Goal: Information Seeking & Learning: Learn about a topic

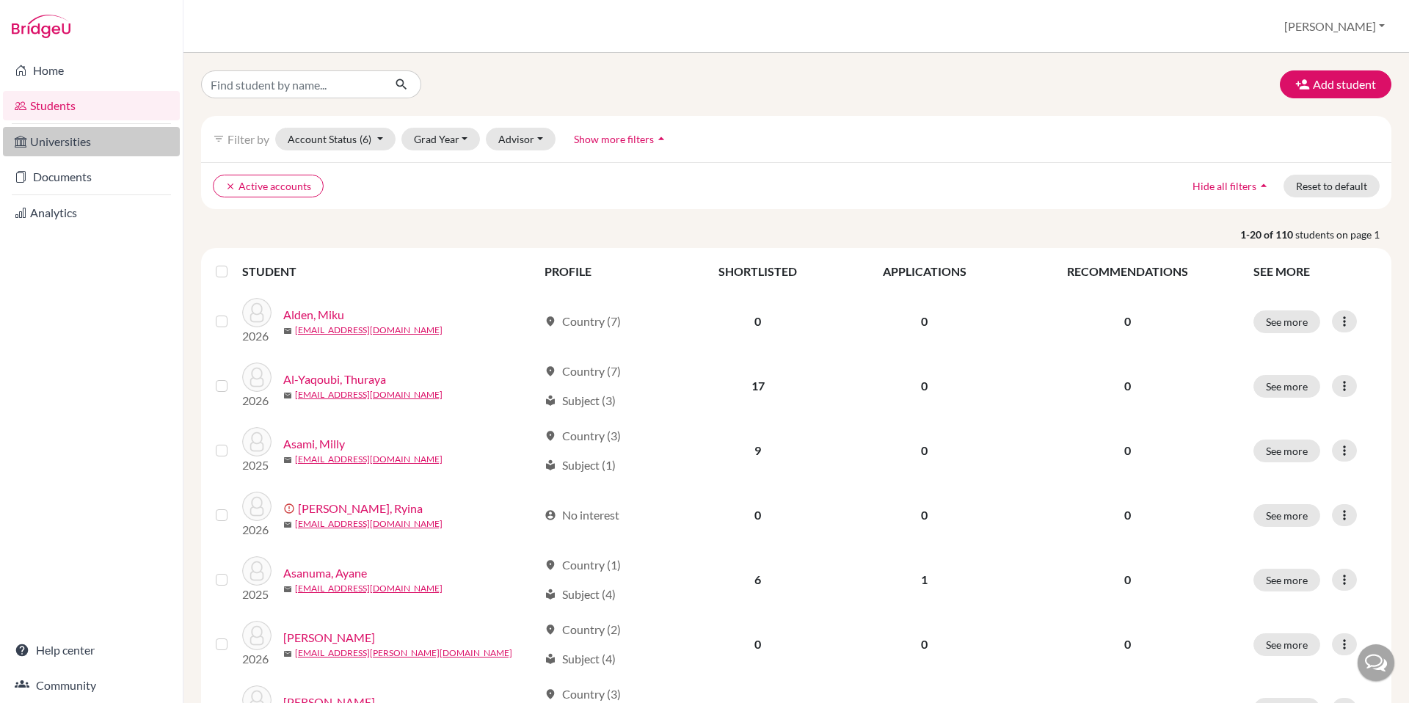
click at [51, 137] on link "Universities" at bounding box center [91, 141] width 177 height 29
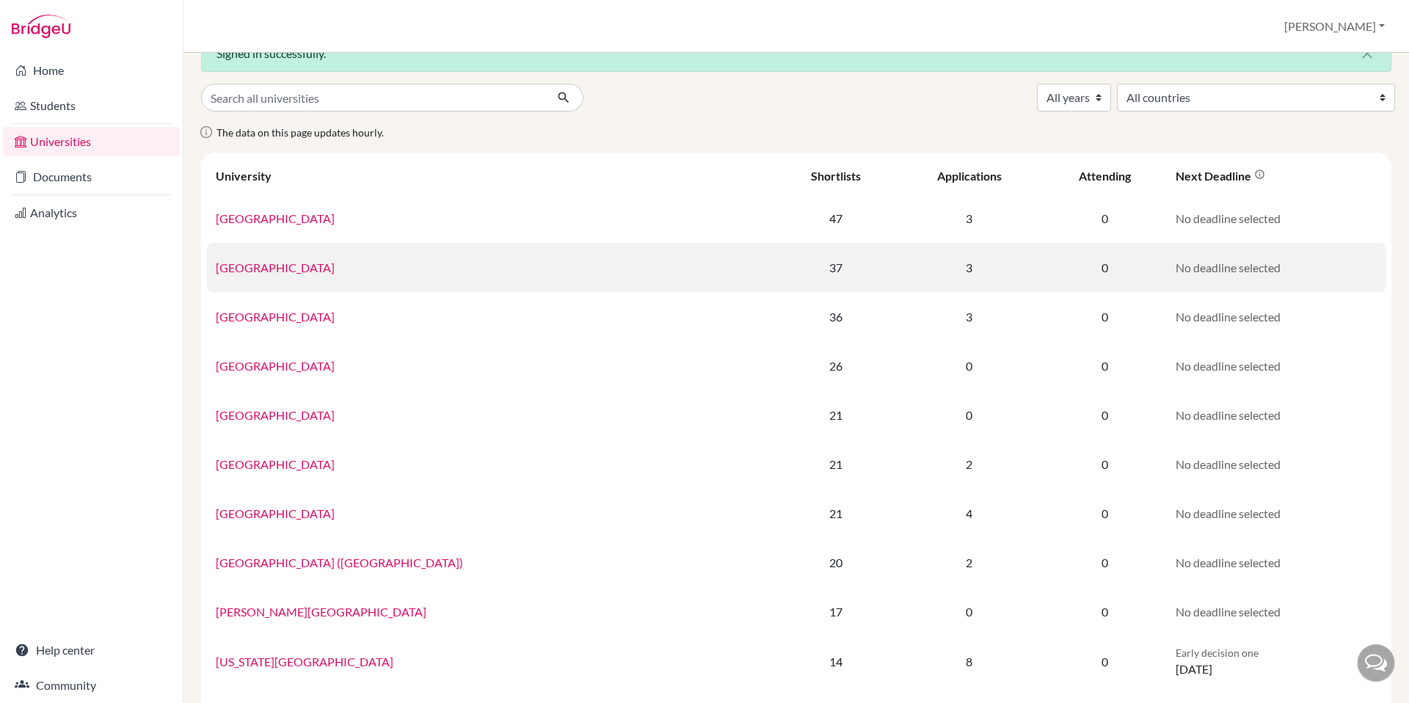
scroll to position [37, 0]
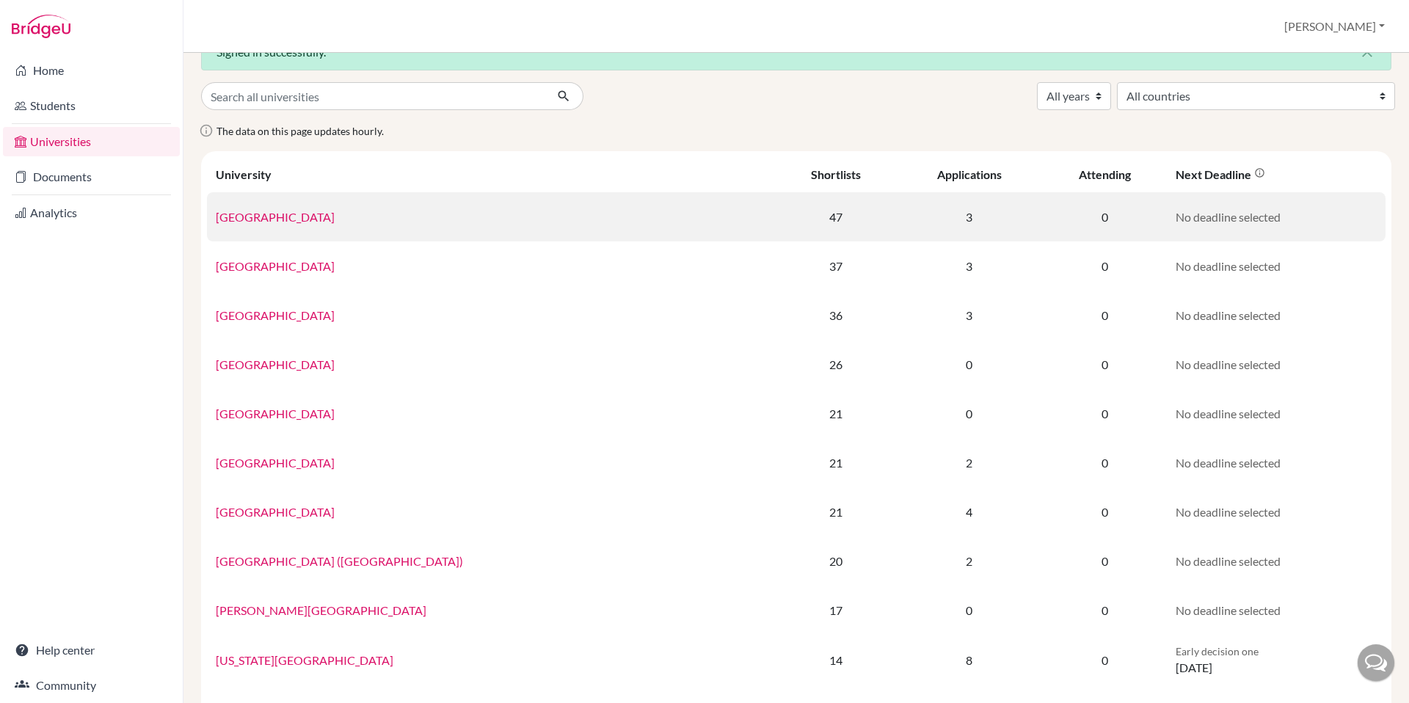
click at [283, 221] on link "[GEOGRAPHIC_DATA]" at bounding box center [275, 217] width 119 height 14
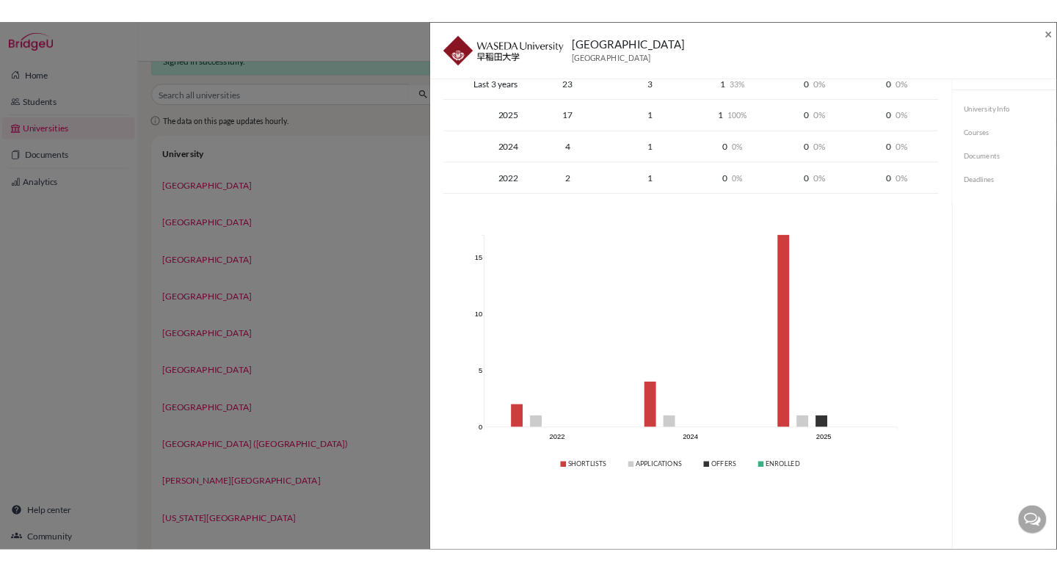
scroll to position [0, 0]
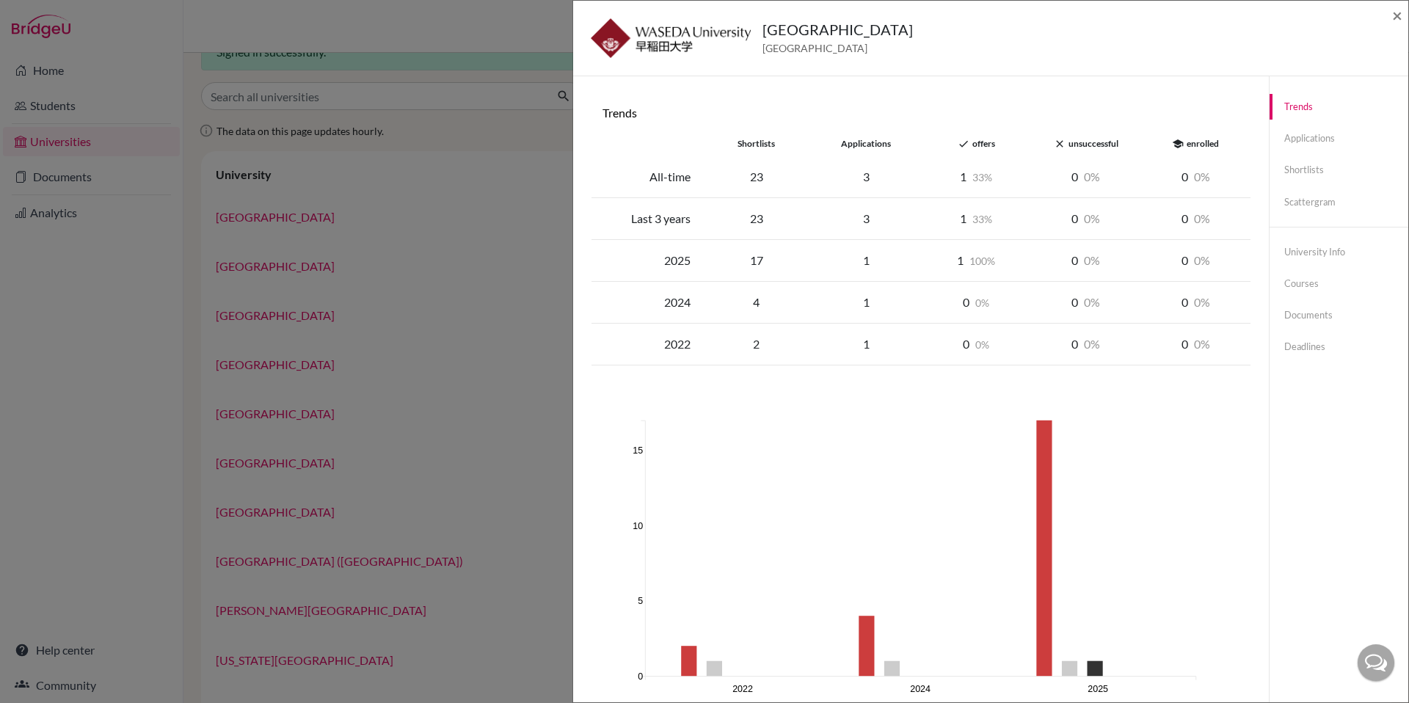
click at [972, 184] on div "1 33" at bounding box center [976, 177] width 110 height 18
click at [1301, 147] on link "Applications" at bounding box center [1339, 139] width 139 height 26
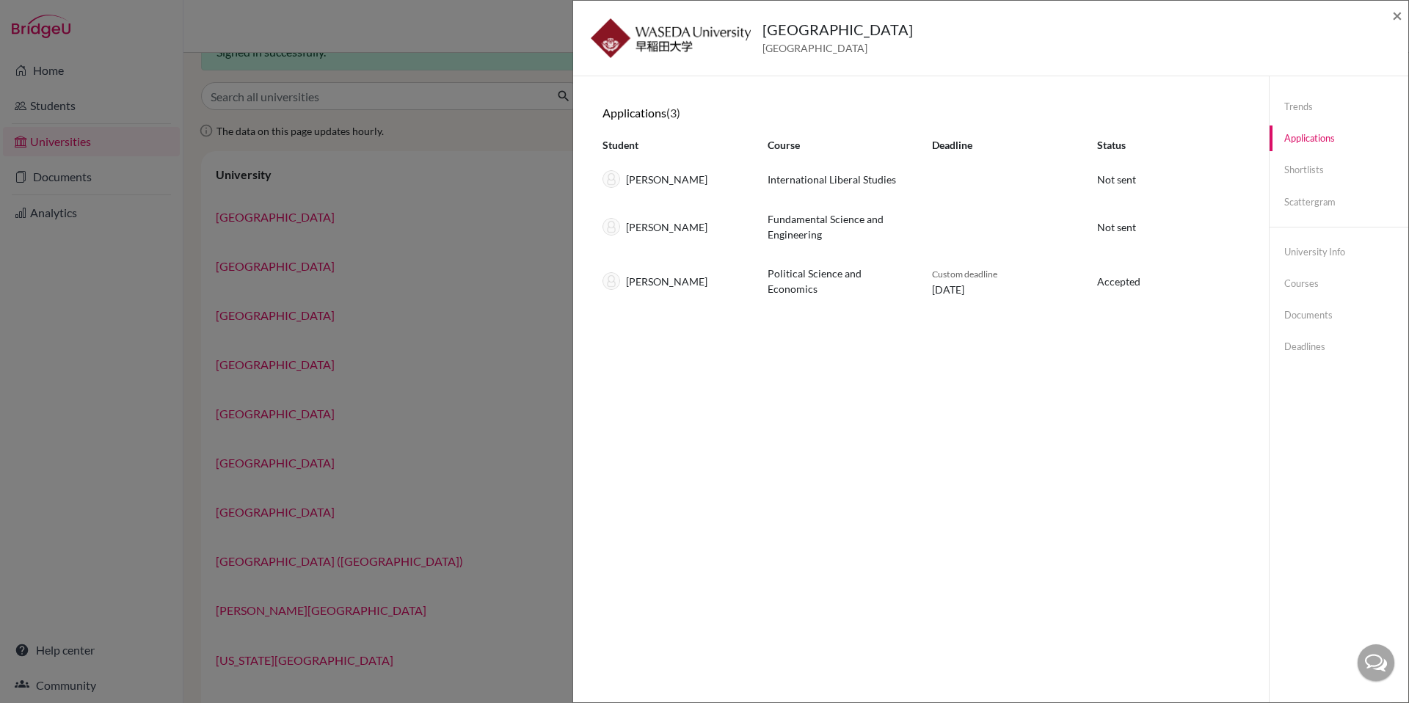
click at [394, 166] on div "Waseda University Japan × Trends shortlists applications done offers close unsu…" at bounding box center [704, 351] width 1409 height 703
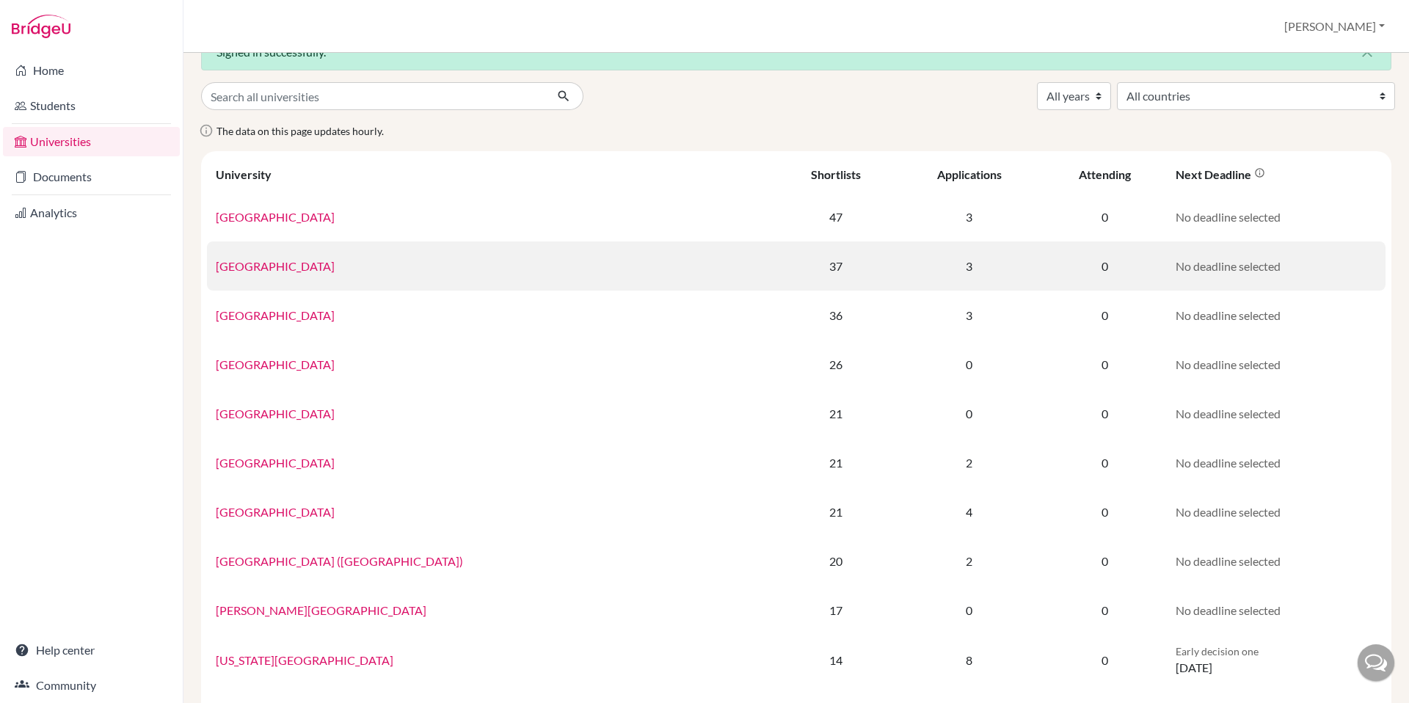
click at [277, 266] on link "Keio University" at bounding box center [275, 266] width 119 height 14
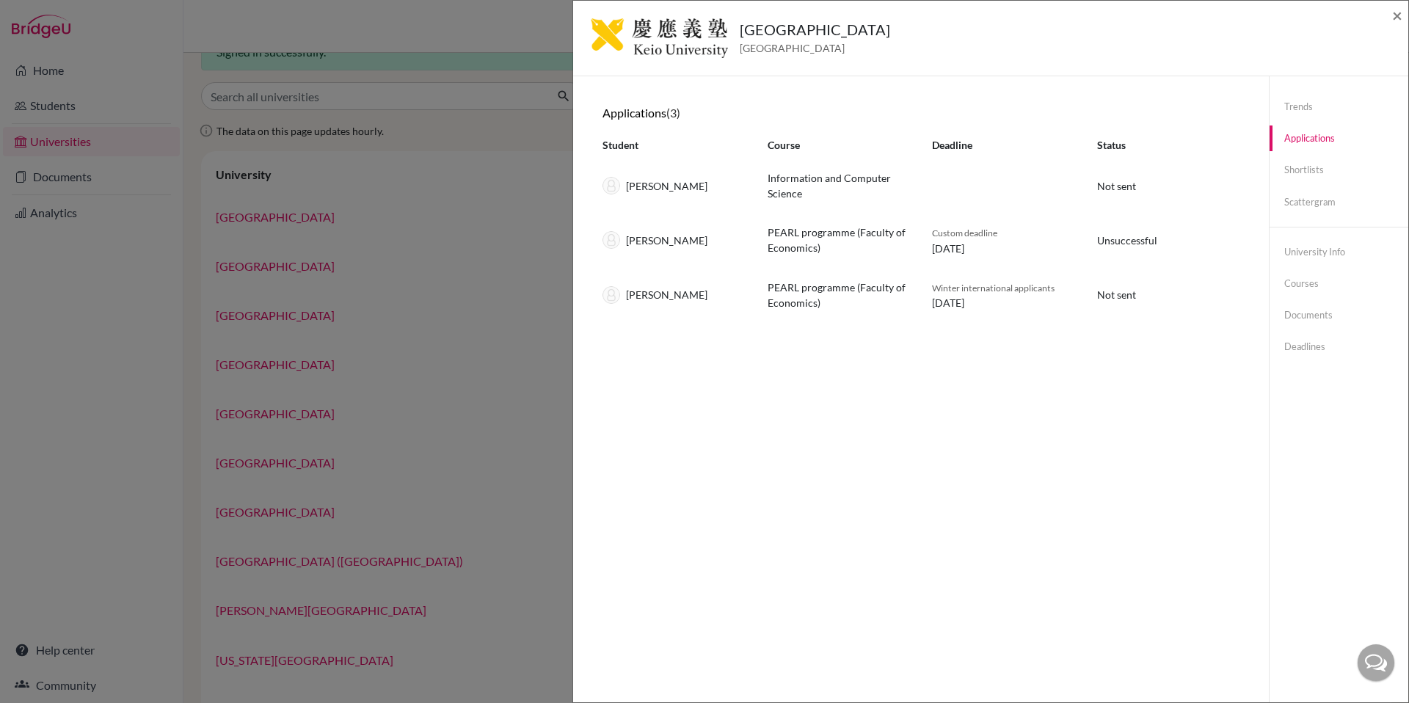
click at [462, 258] on div "Keio University Japan × Trends shortlists applications done offers close unsucc…" at bounding box center [704, 351] width 1409 height 703
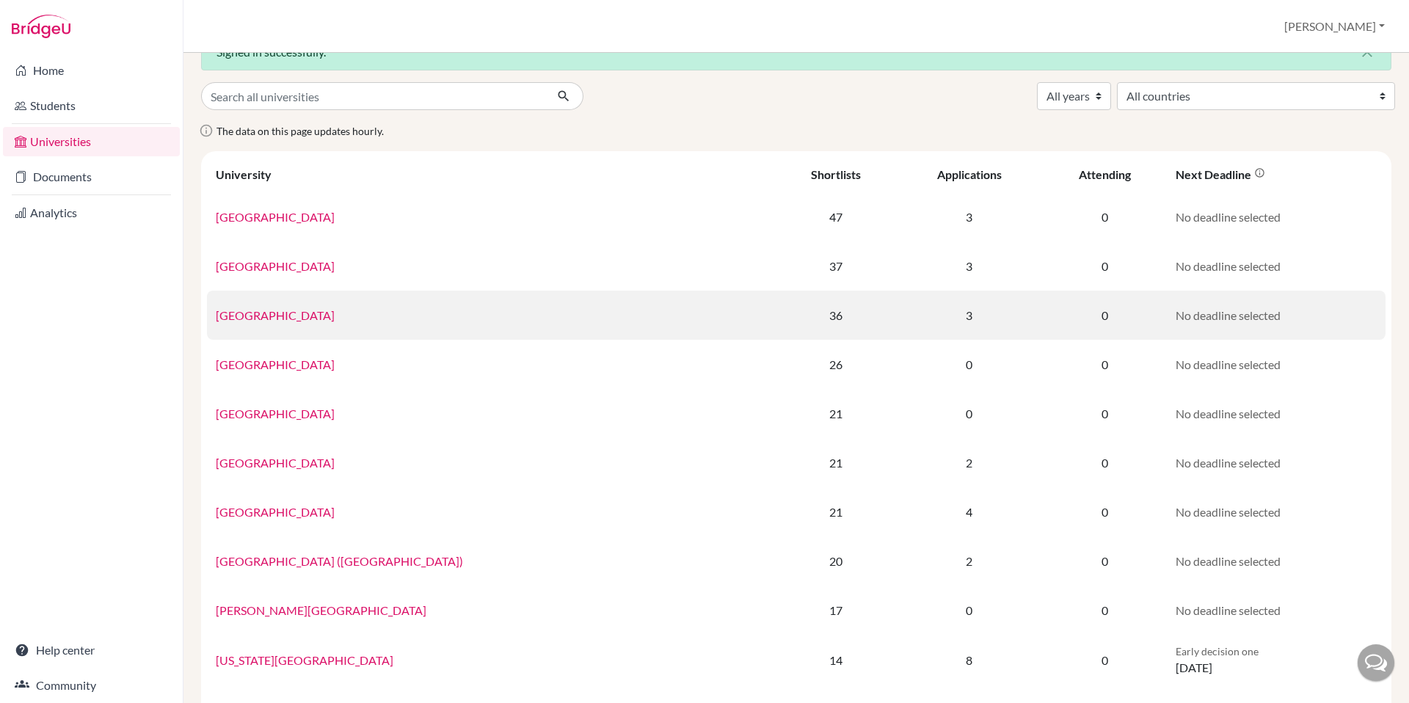
click at [288, 323] on td "Sophia University" at bounding box center [491, 315] width 568 height 49
click at [284, 316] on link "Sophia University" at bounding box center [275, 315] width 119 height 14
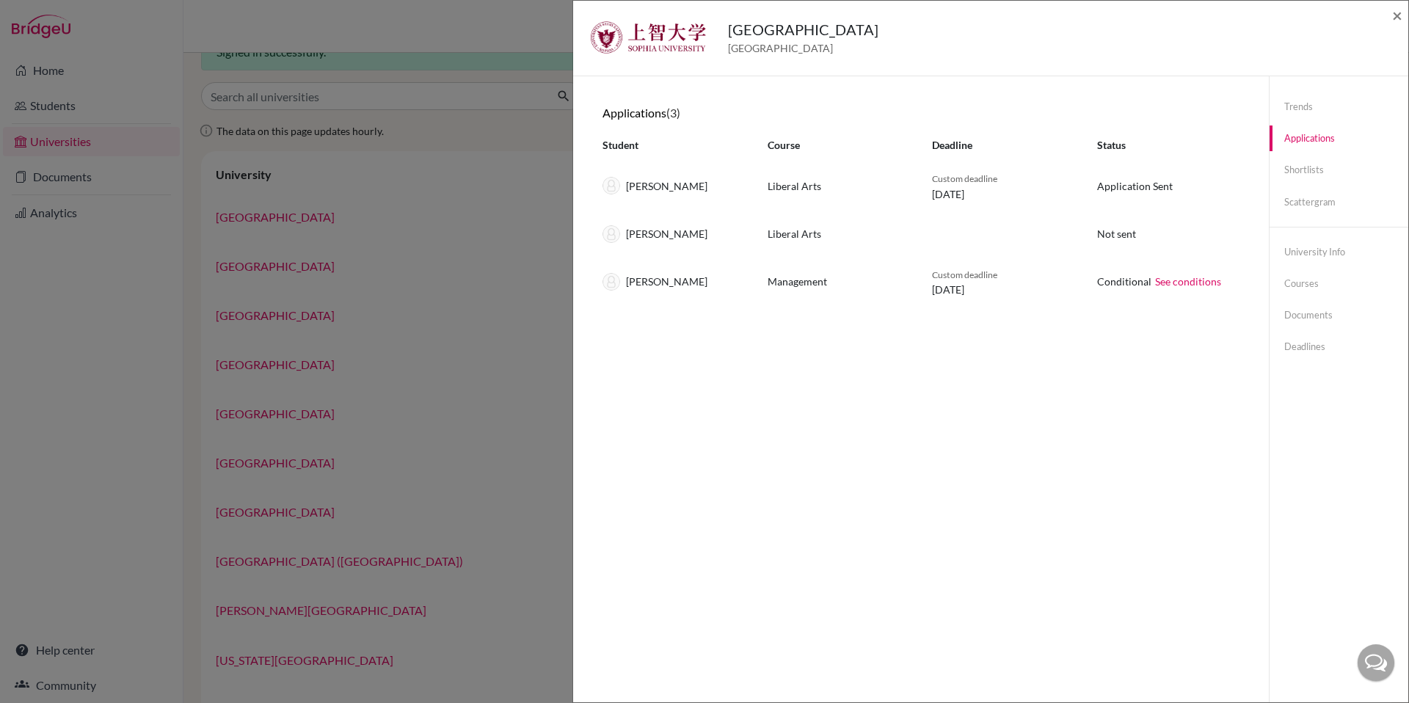
click at [472, 262] on div "Sophia University Japan × Trends shortlists applications done offers close unsu…" at bounding box center [704, 351] width 1409 height 703
